Goal: Communication & Community: Answer question/provide support

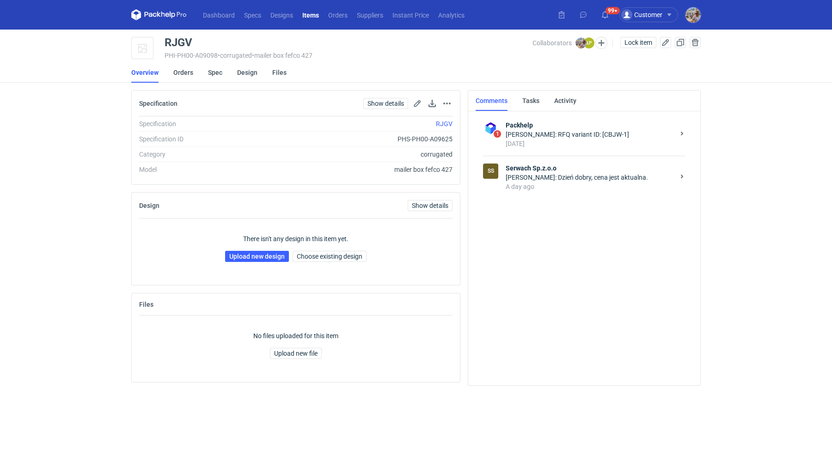
click at [616, 176] on div "[PERSON_NAME]: Dzień dobry, cena jest aktualna." at bounding box center [589, 177] width 169 height 9
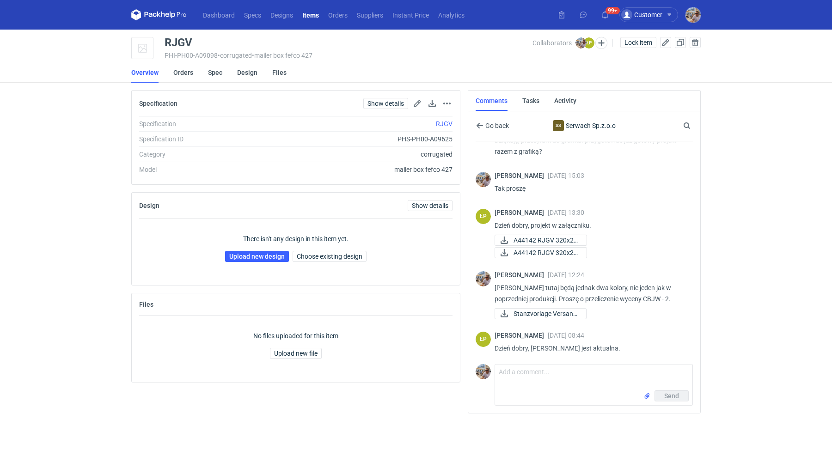
scroll to position [101, 0]
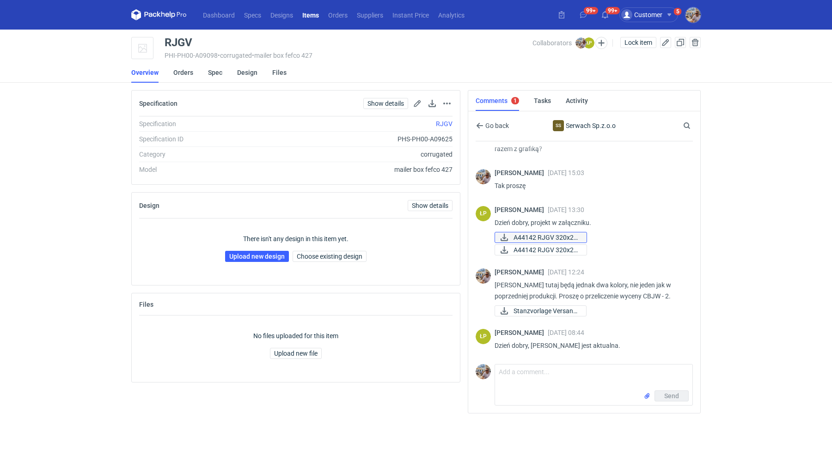
click at [536, 236] on span "A44142 RJGV 320x22..." at bounding box center [546, 237] width 66 height 10
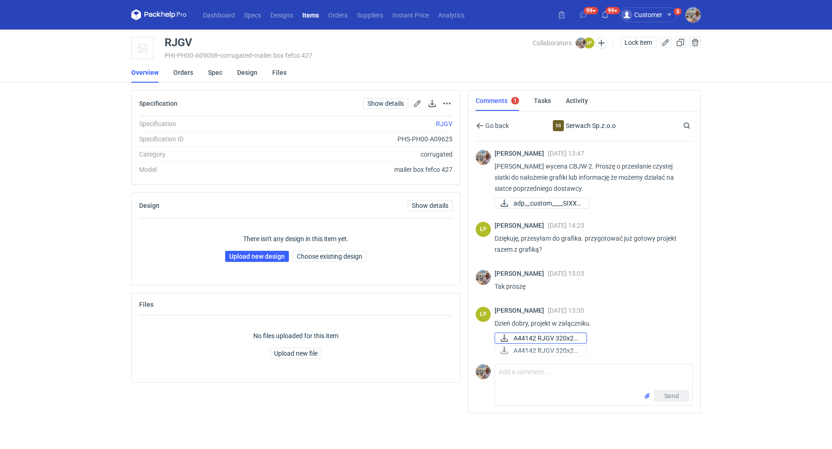
scroll to position [0, 0]
drag, startPoint x: 198, startPoint y: 38, endPoint x: 160, endPoint y: 41, distance: 38.4
click at [160, 41] on div "RJGV PHI-PH00-A09098 • corrugated • mailer box fefco 427 Collaborators [PERSON_…" at bounding box center [415, 48] width 569 height 23
copy div "RJGV"
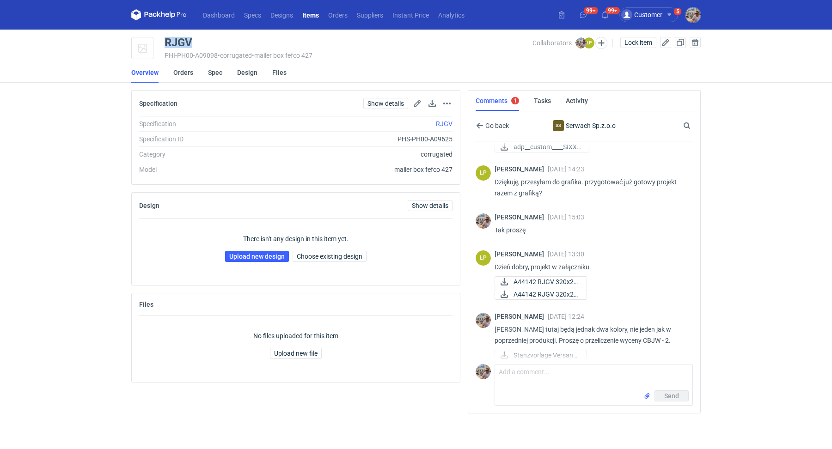
scroll to position [101, 0]
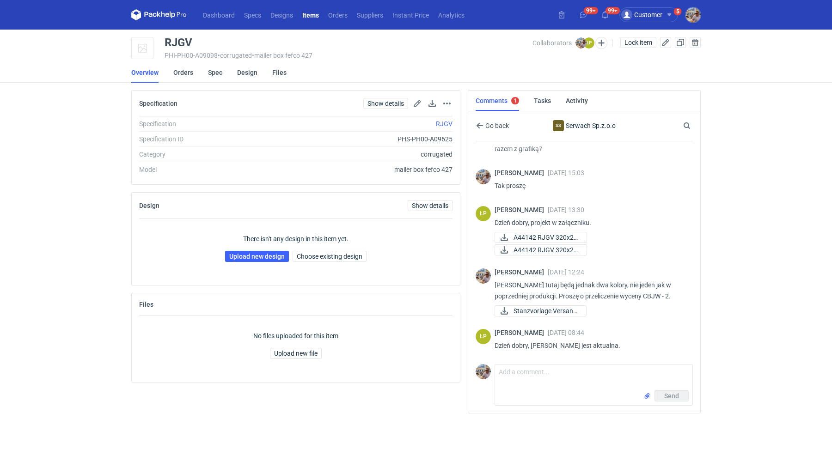
click at [537, 393] on div "Send" at bounding box center [593, 397] width 197 height 15
click at [529, 375] on textarea "Comment message" at bounding box center [593, 378] width 197 height 26
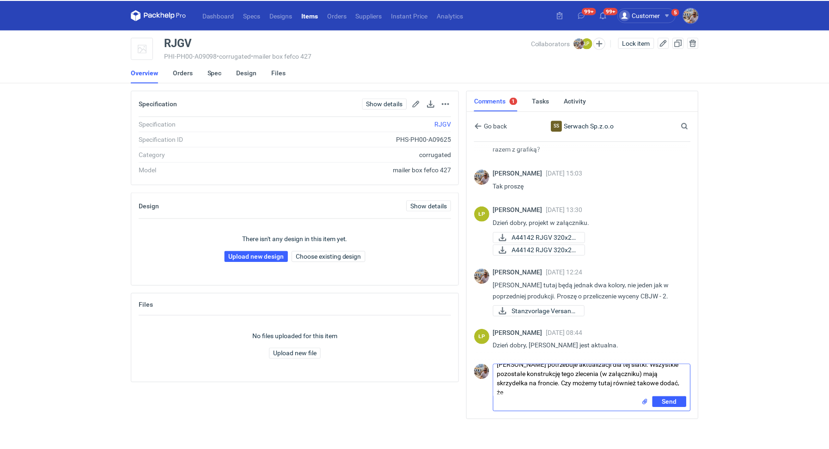
scroll to position [0, 0]
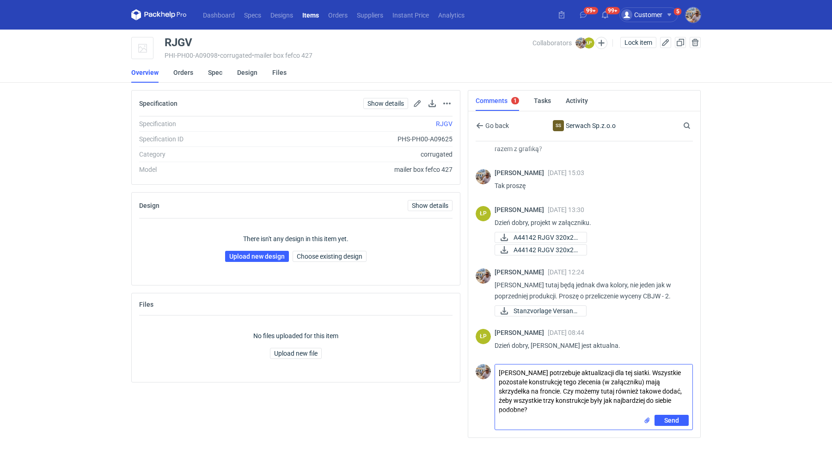
type textarea "[PERSON_NAME] potrzebuje aktualizacji dla tej siatki. Wszystkie pozostałe konst…"
click at [643, 436] on input "file" at bounding box center [645, 441] width 7 height 10
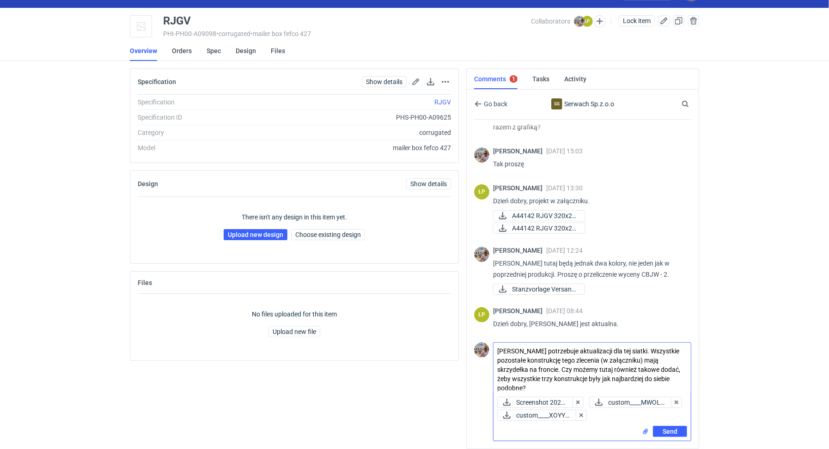
scroll to position [33, 0]
click at [675, 432] on span "Send" at bounding box center [670, 431] width 15 height 6
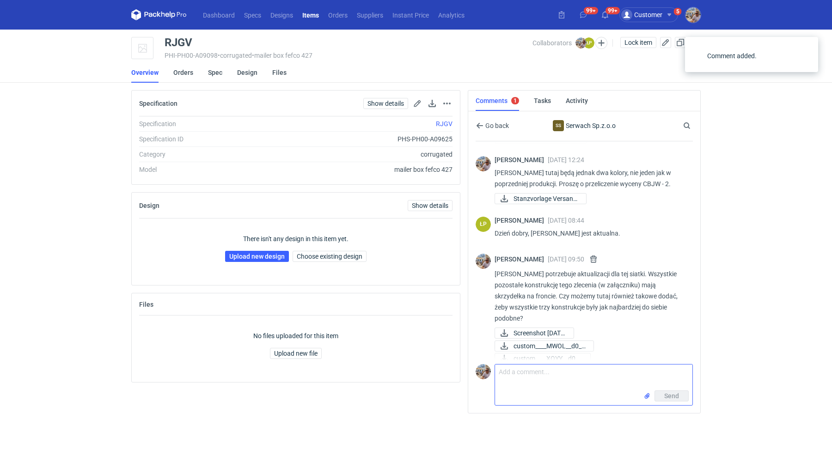
scroll to position [224, 0]
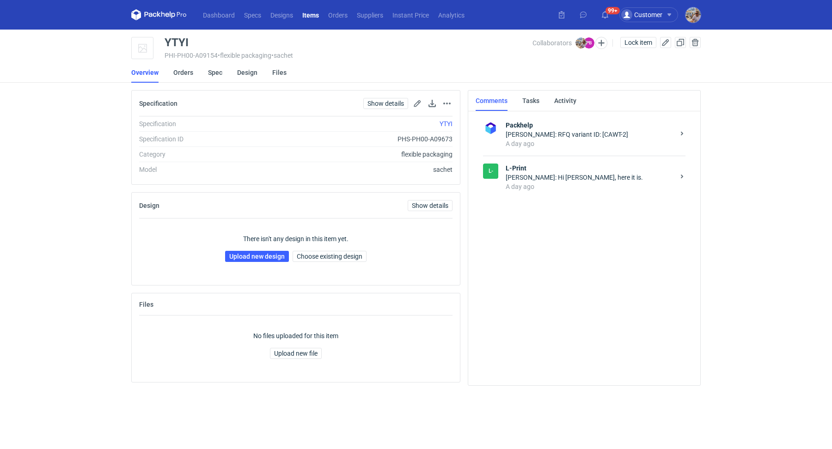
click at [564, 178] on div "Paulius Bukšnys: Hi Michal, here it is." at bounding box center [589, 177] width 169 height 9
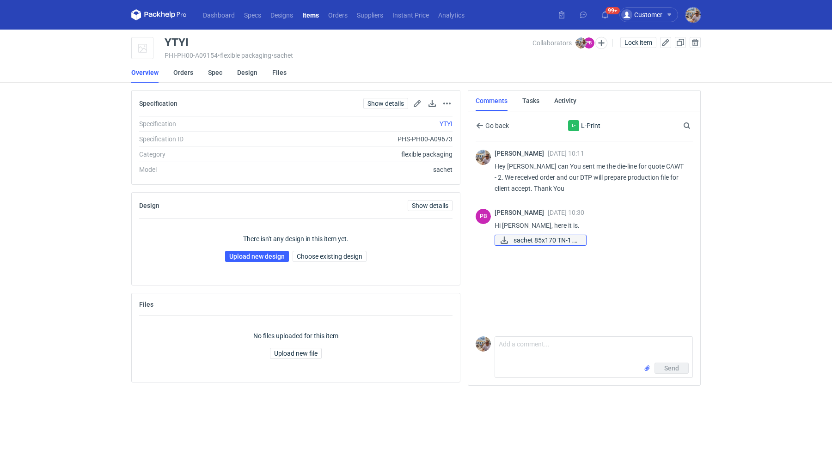
click at [535, 241] on span "sachet 85x170 TN-1.p..." at bounding box center [545, 240] width 65 height 10
